Goal: Navigation & Orientation: Understand site structure

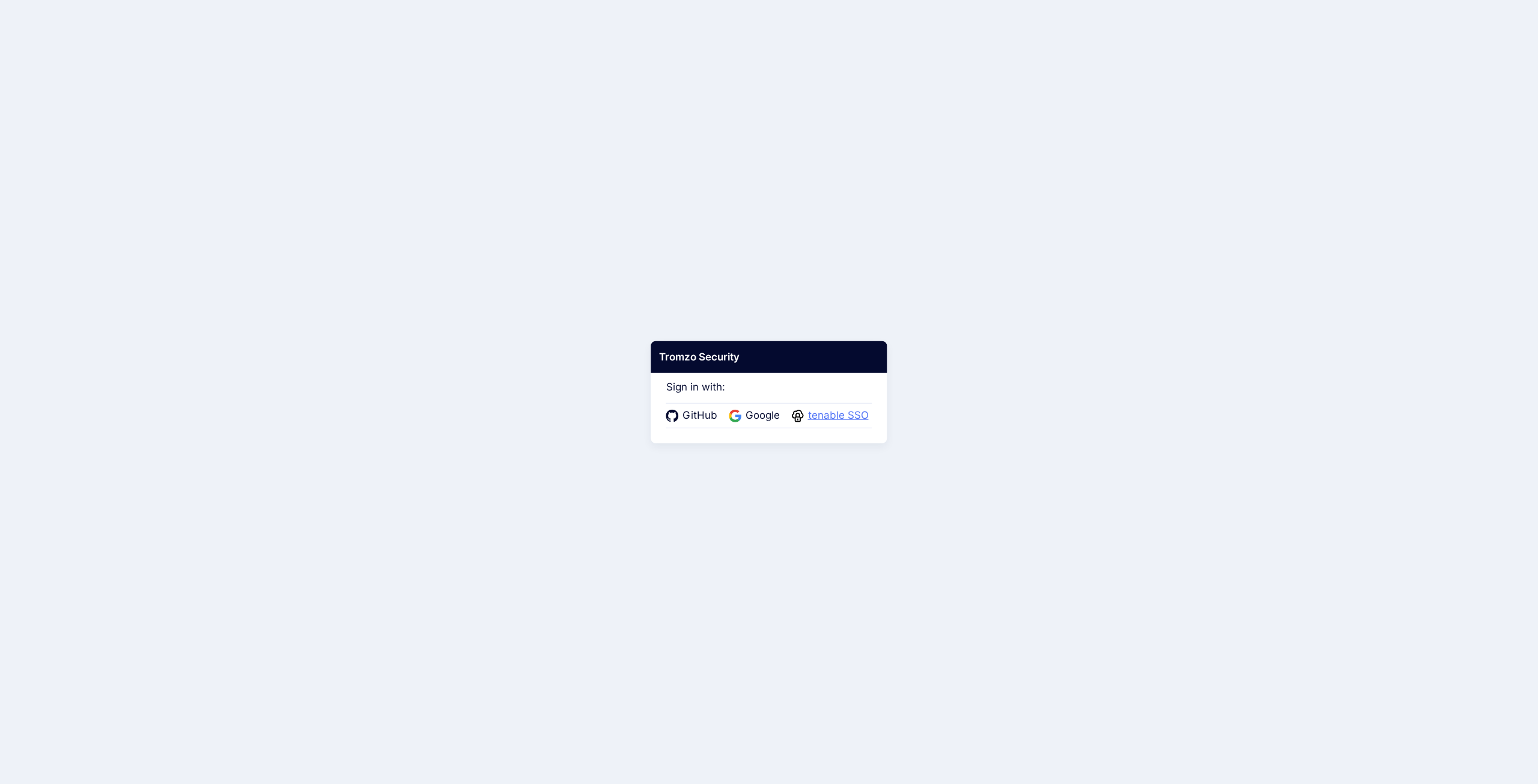
click at [842, 416] on span "tenable SSO" at bounding box center [838, 416] width 68 height 16
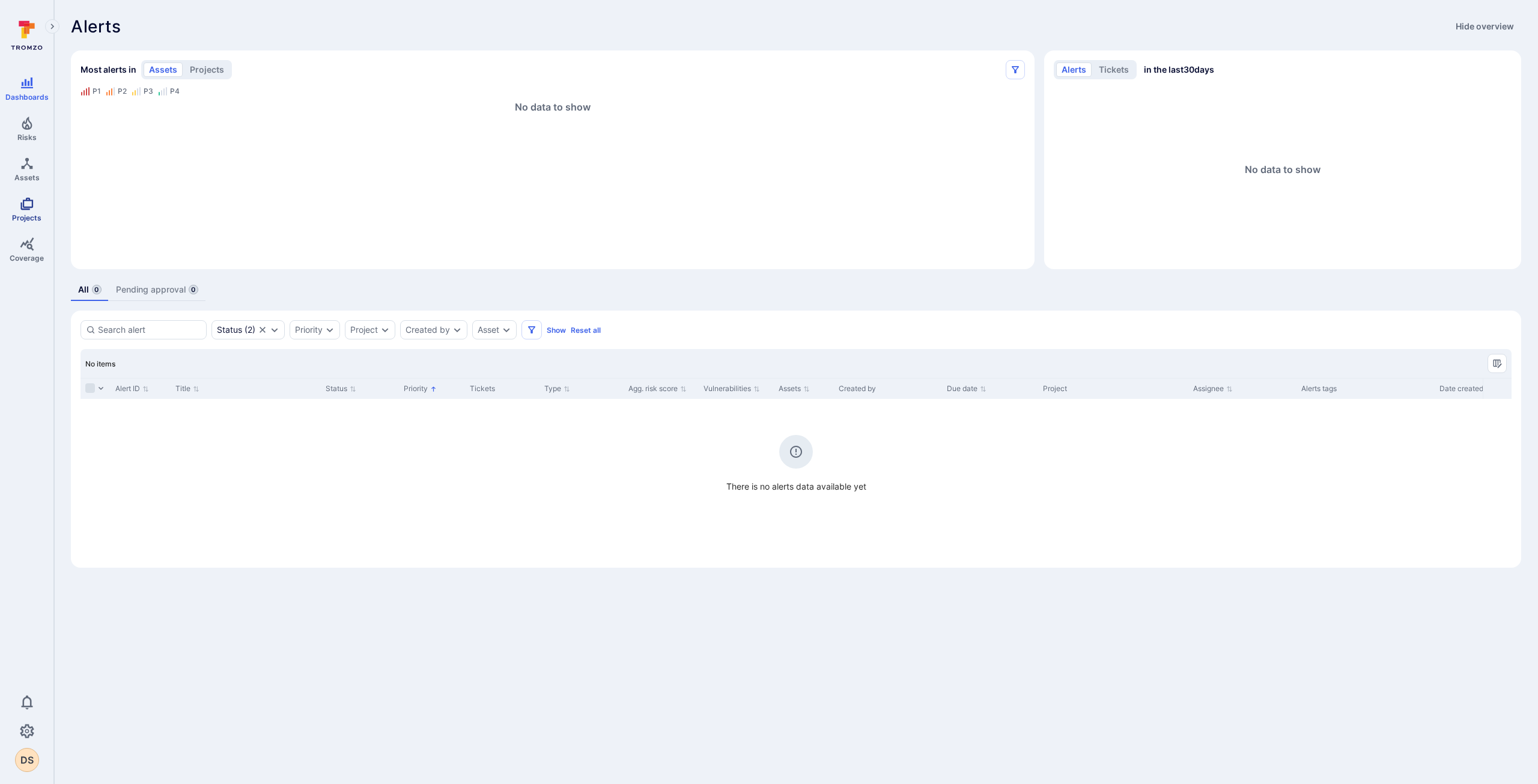
click at [18, 213] on span "Projects" at bounding box center [26, 218] width 29 height 9
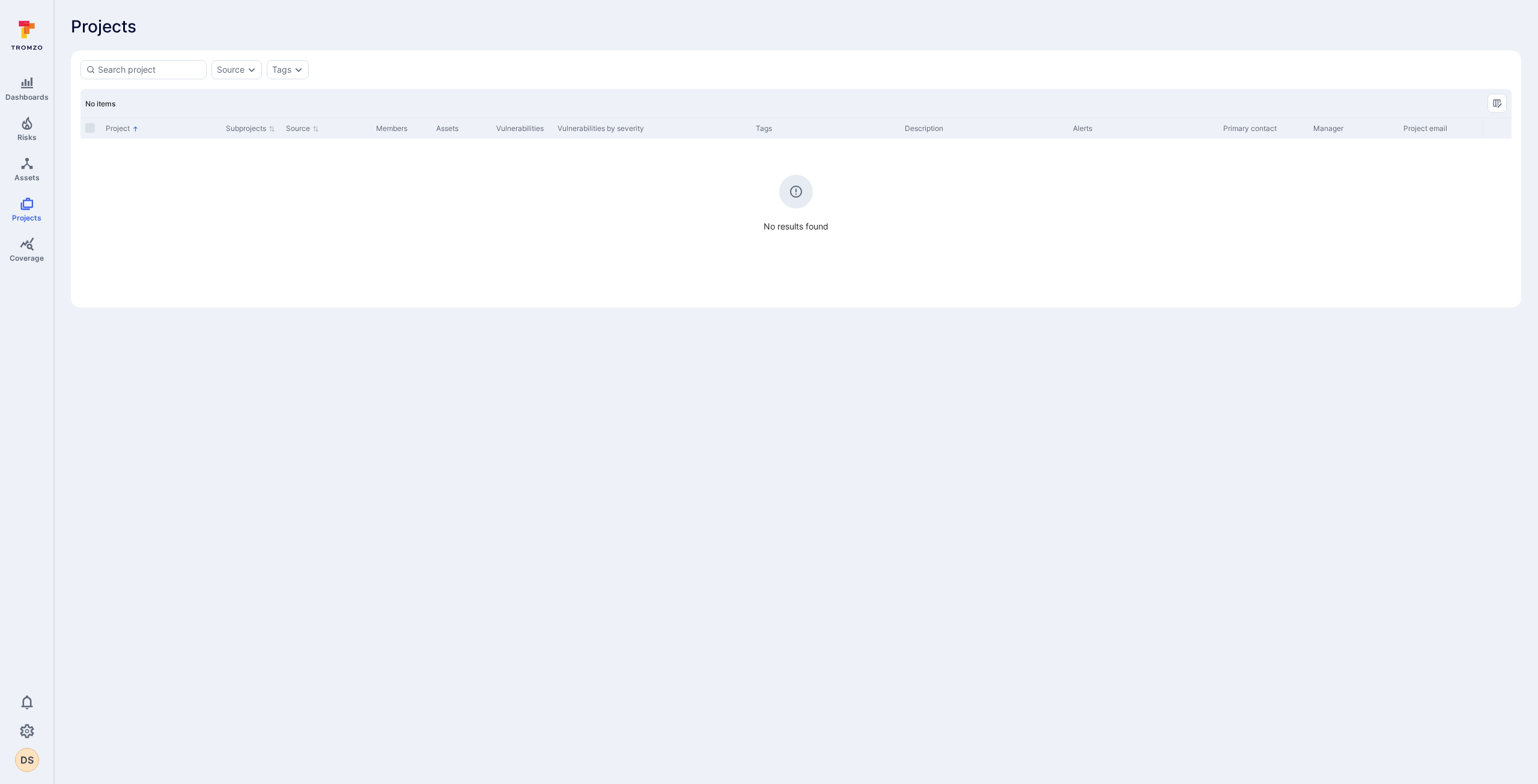
click at [125, 59] on div "Source Tags No items Project Subprojects Source Members Assets Vulnerabilities …" at bounding box center [796, 179] width 1450 height 257
click at [18, 170] on link "Assets" at bounding box center [27, 169] width 53 height 35
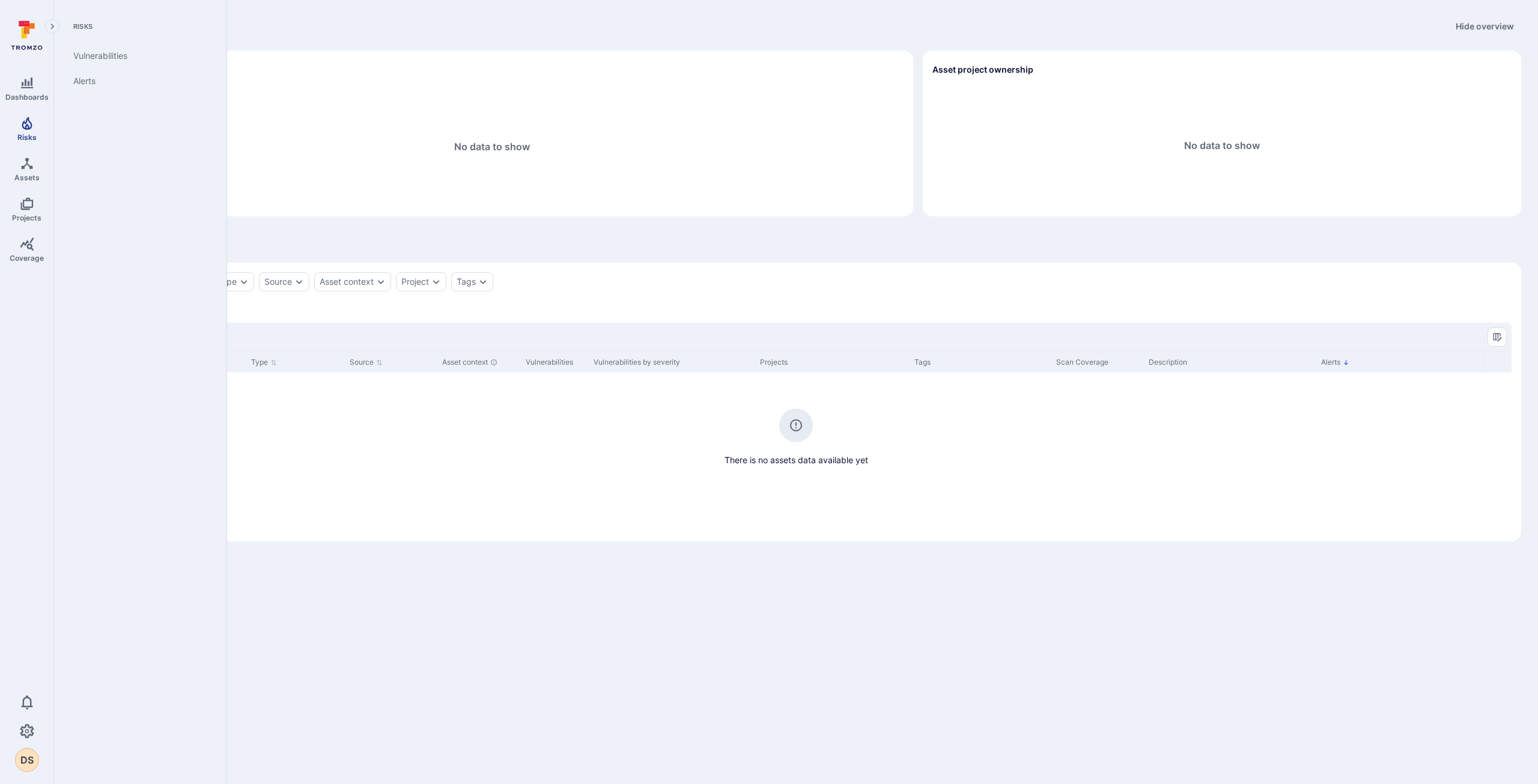
click at [33, 116] on icon "Risks" at bounding box center [27, 123] width 14 height 14
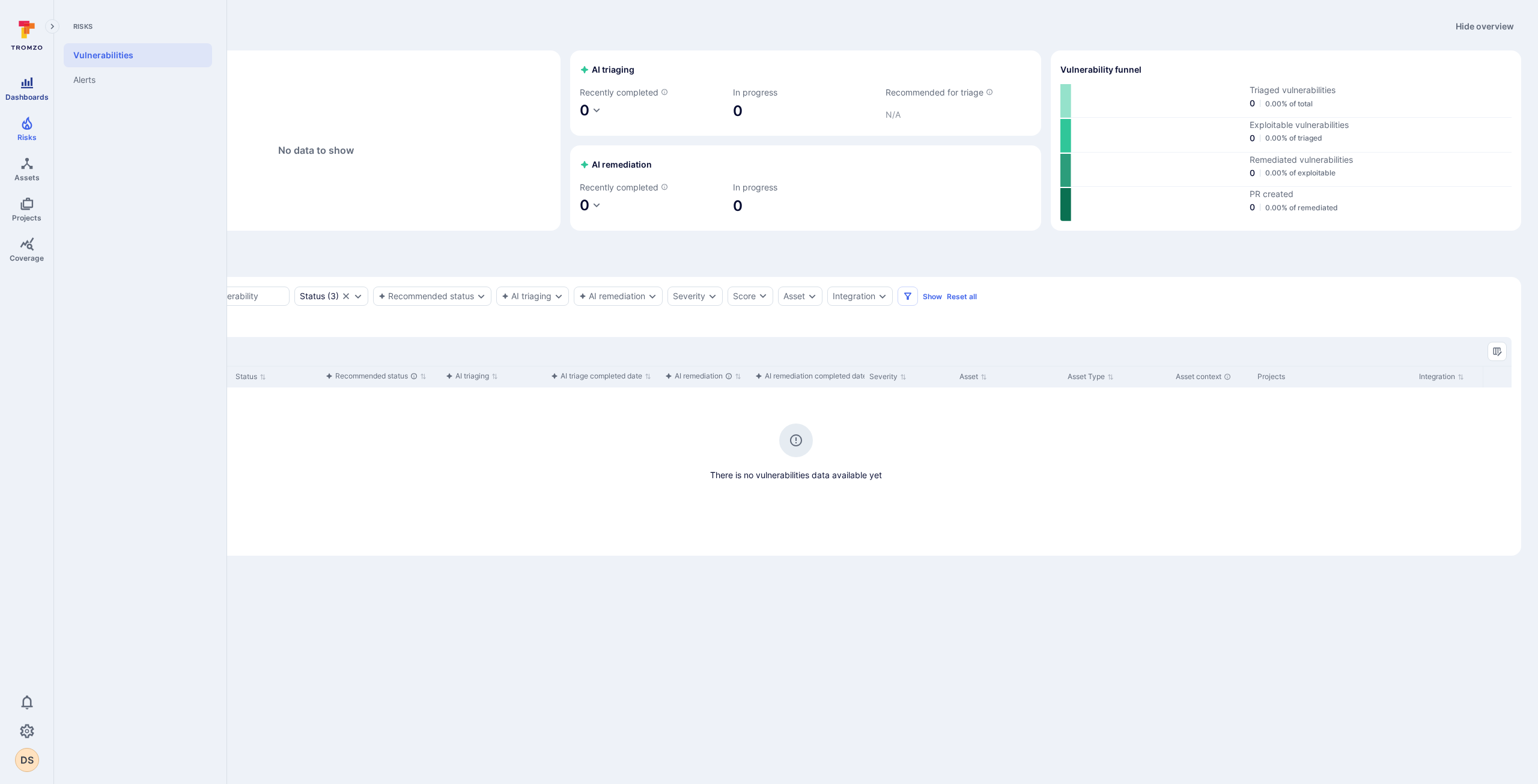
click at [29, 83] on icon "Dashboards" at bounding box center [27, 83] width 12 height 11
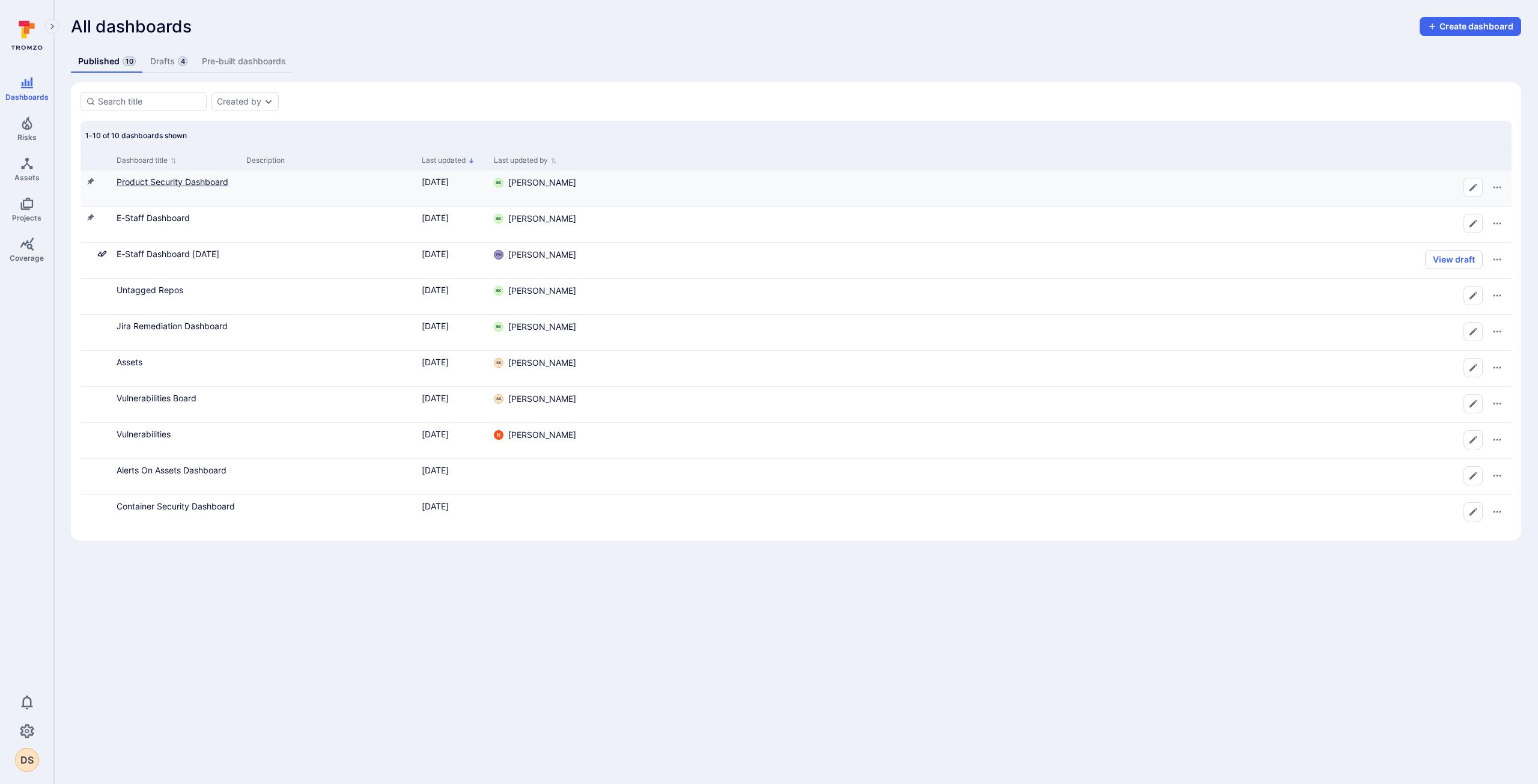
click at [154, 182] on link "Product Security Dashboard" at bounding box center [172, 182] width 112 height 10
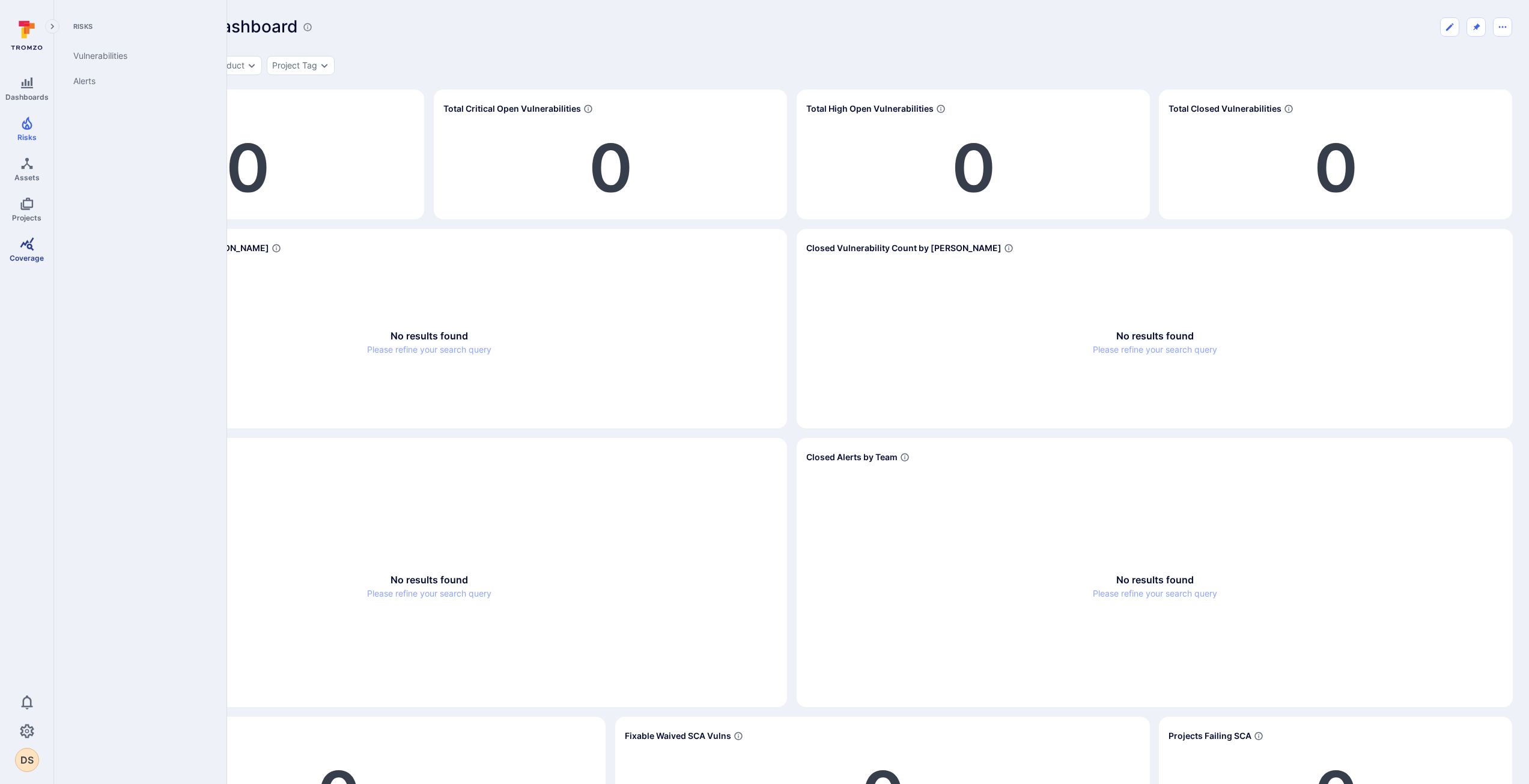
click at [27, 251] on link "Coverage" at bounding box center [27, 249] width 53 height 35
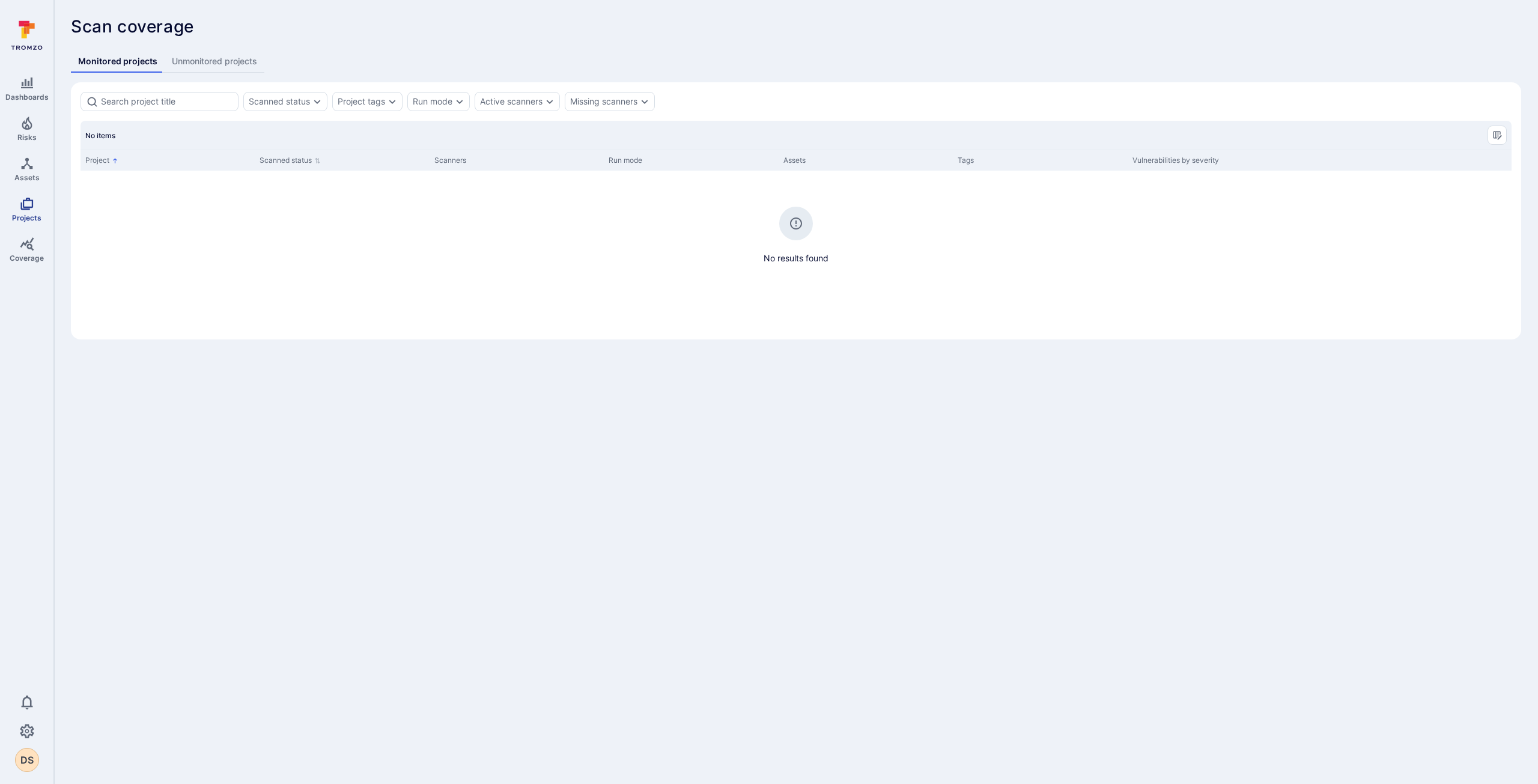
click at [27, 208] on icon "Projects" at bounding box center [26, 204] width 12 height 12
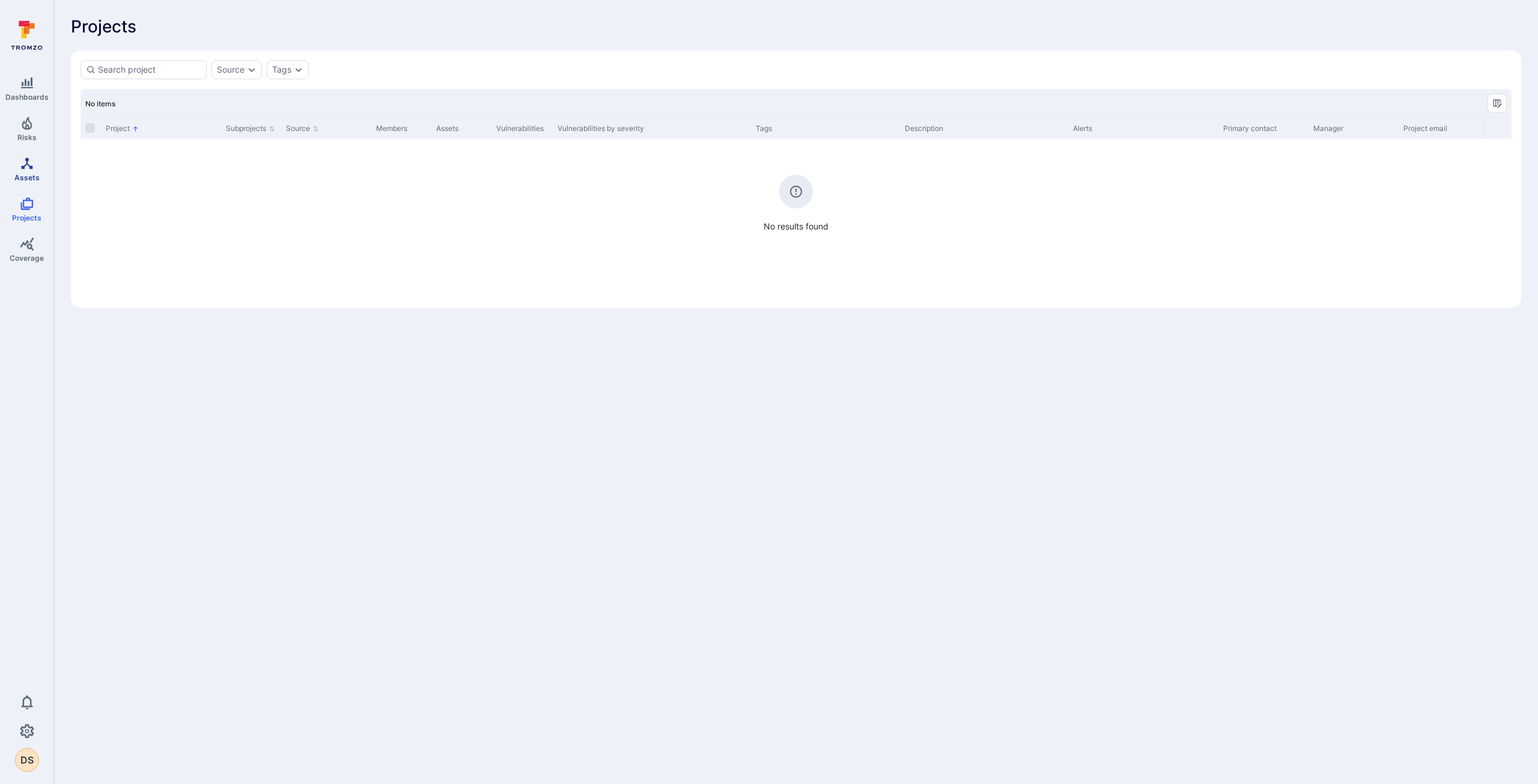
click at [29, 160] on icon "Assets" at bounding box center [27, 163] width 14 height 14
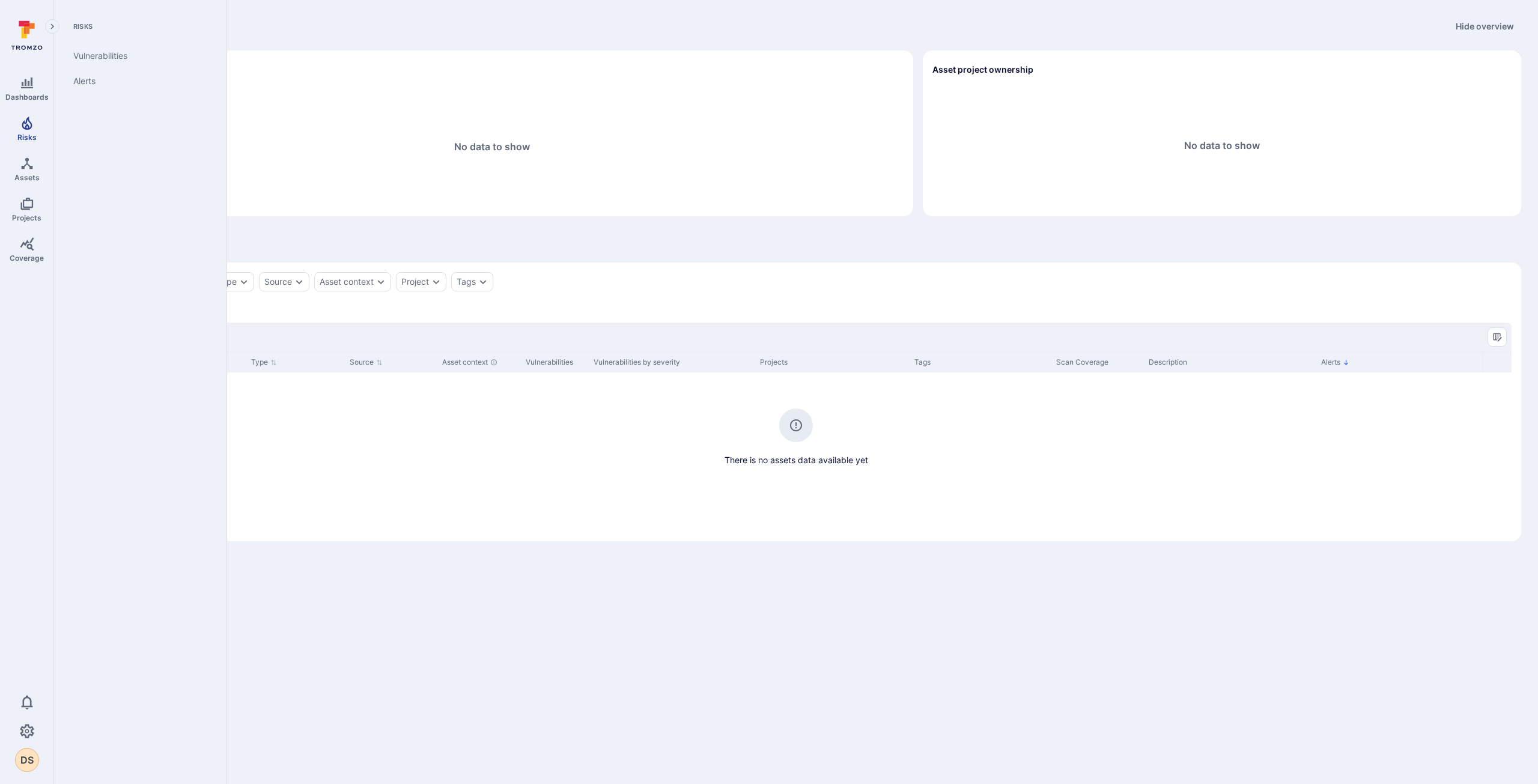
click at [29, 125] on icon "Risks" at bounding box center [27, 123] width 14 height 14
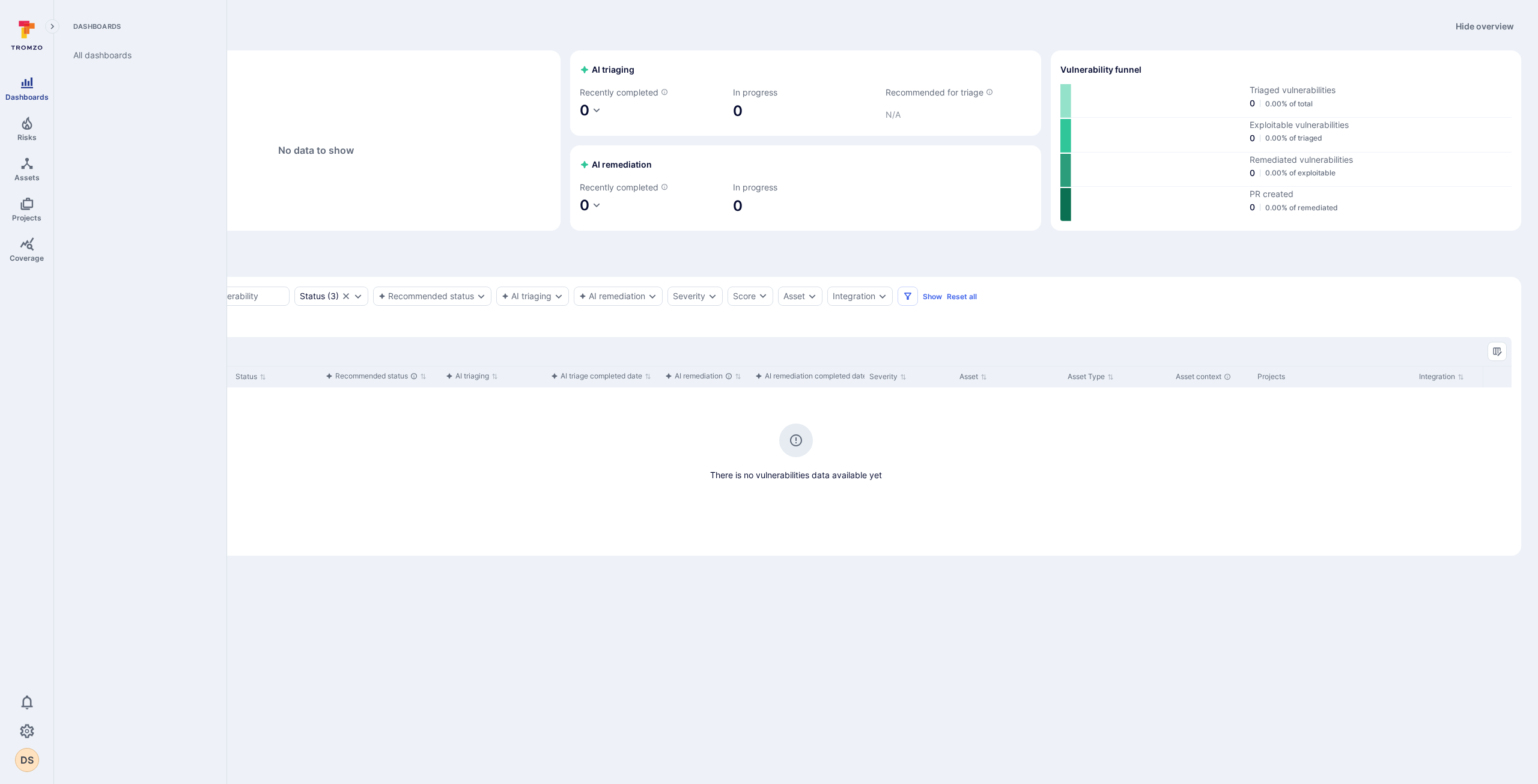
click at [21, 96] on span "Dashboards" at bounding box center [27, 97] width 43 height 9
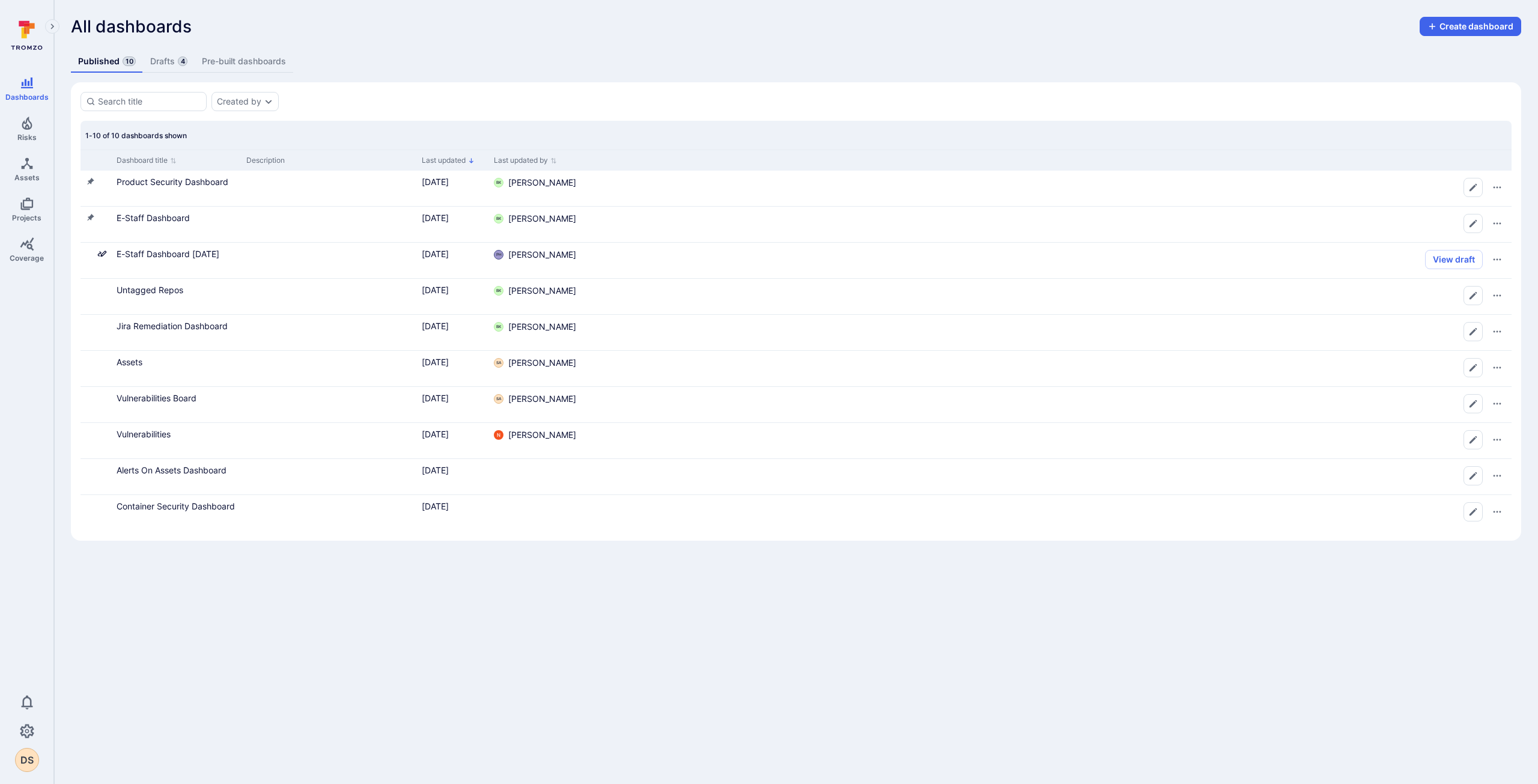
click at [607, 671] on body "Dashboards Risks Assets Projects Coverage 0 DS Dashboards All dashboards All da…" at bounding box center [769, 392] width 1538 height 784
click at [455, 699] on body "Dashboards Risks Assets Projects Coverage 0 DS Dashboards All dashboards All da…" at bounding box center [769, 392] width 1538 height 784
click at [96, 61] on link "Published 10" at bounding box center [107, 62] width 72 height 22
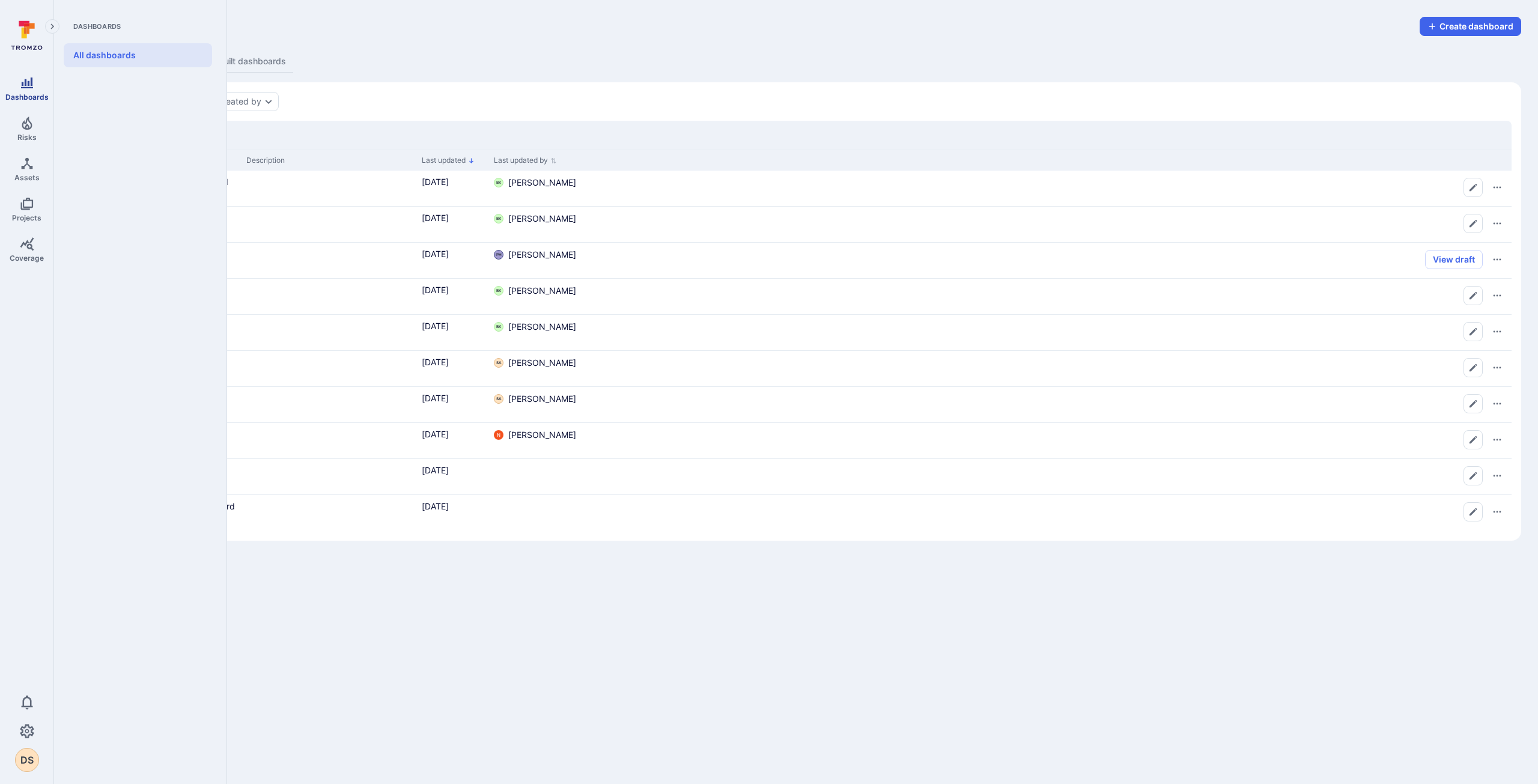
click at [15, 89] on link "Dashboards" at bounding box center [27, 88] width 53 height 35
click at [20, 146] on div "Dashboards Risks Assets Projects Coverage" at bounding box center [27, 171] width 53 height 201
click at [27, 178] on span "Assets" at bounding box center [27, 178] width 25 height 9
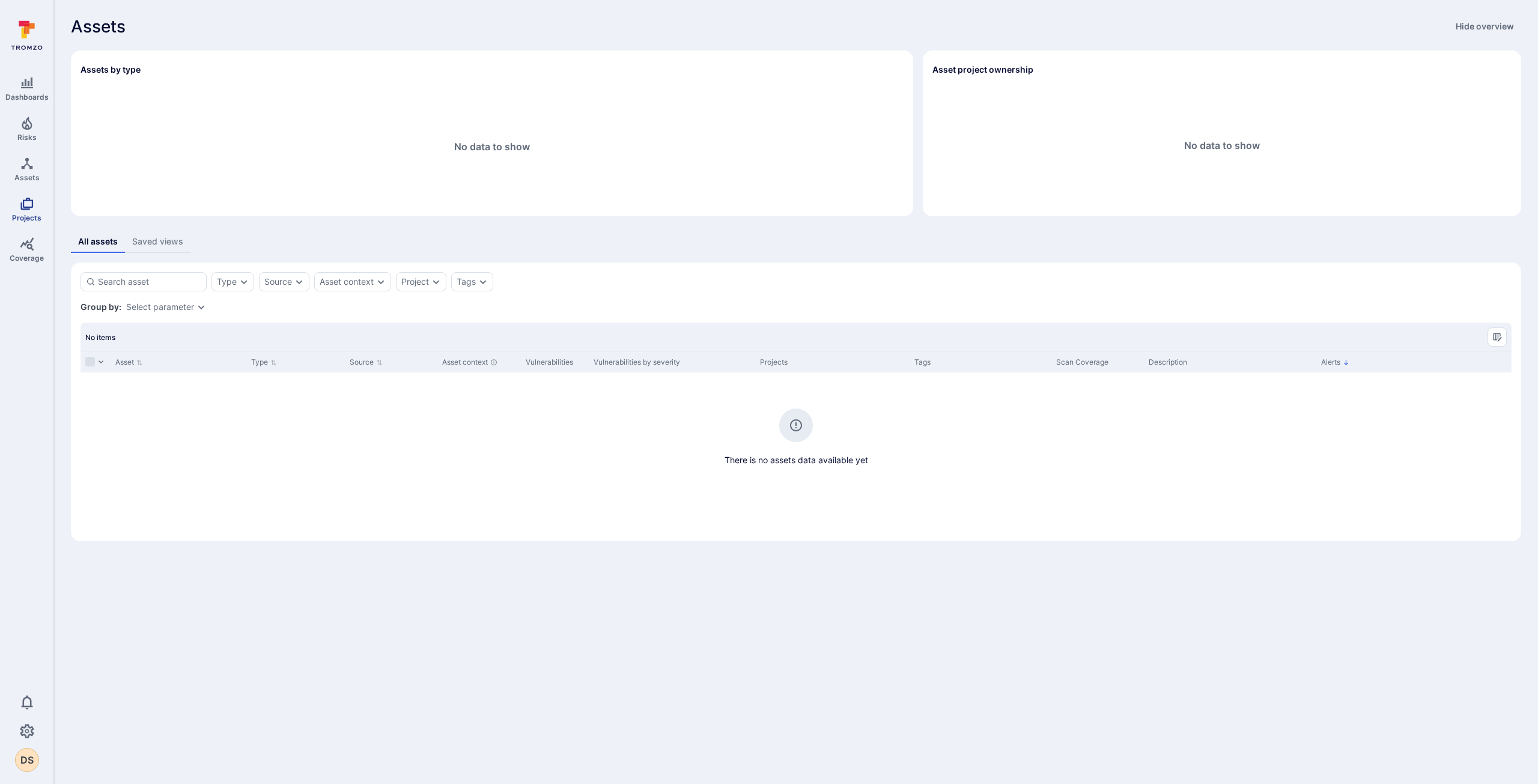
click at [21, 215] on span "Projects" at bounding box center [26, 218] width 29 height 9
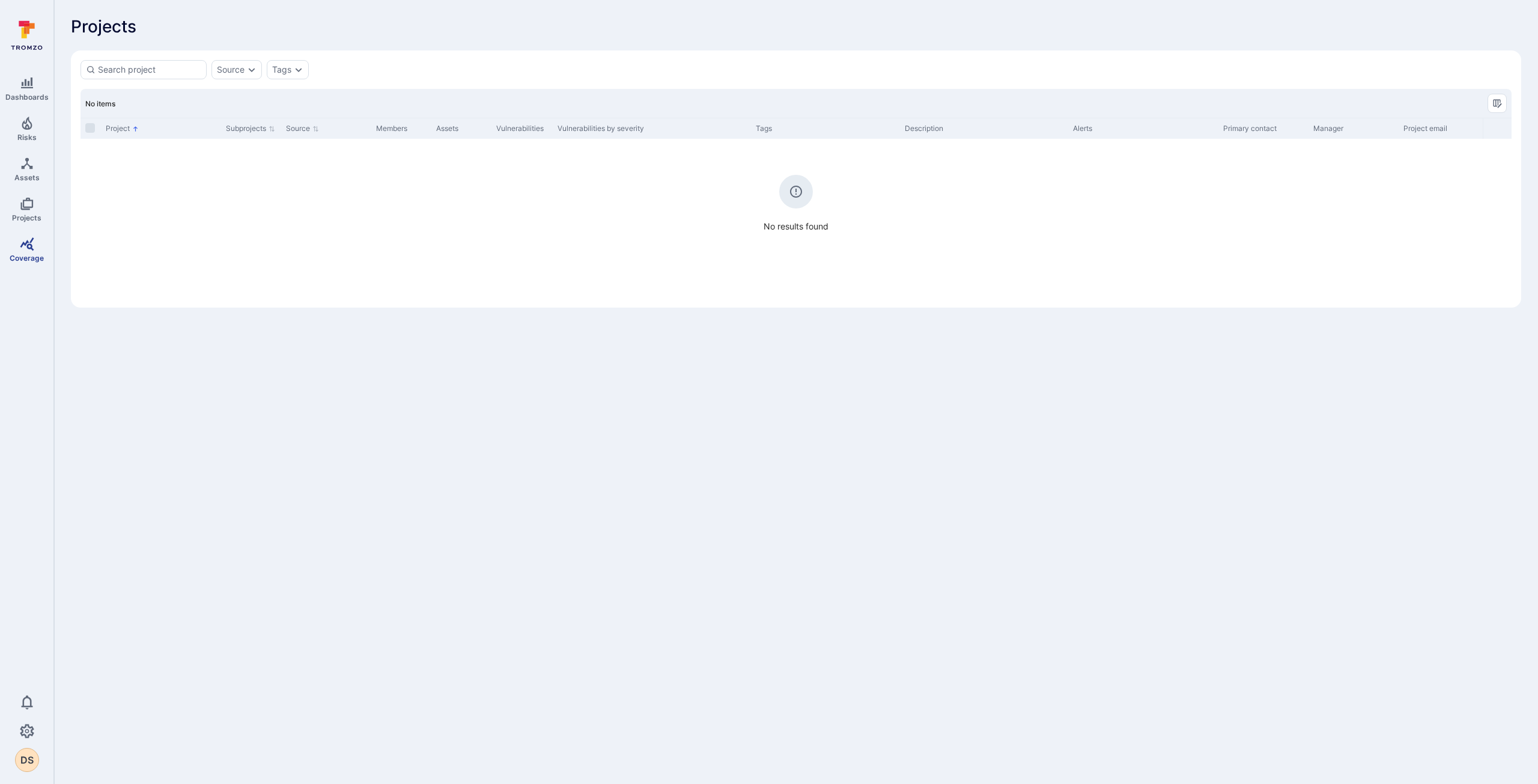
click at [21, 250] on icon "Coverage" at bounding box center [27, 244] width 14 height 14
